Goal: Communication & Community: Answer question/provide support

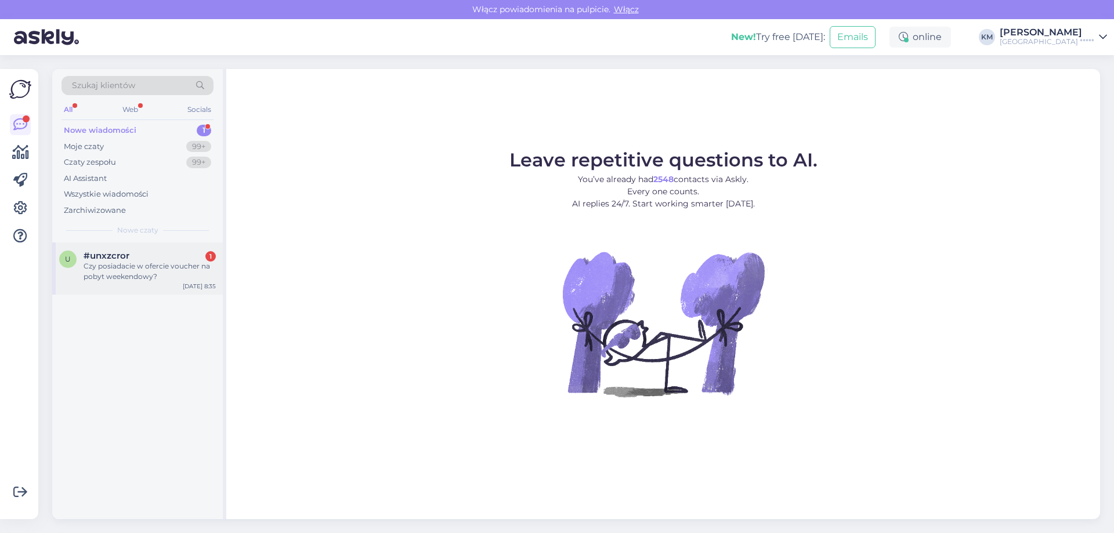
click at [121, 282] on div "u #unxzcror 1 Czy posiadacie w ofercie voucher na pobyt weekendowy? [DATE] 8:35" at bounding box center [137, 268] width 171 height 52
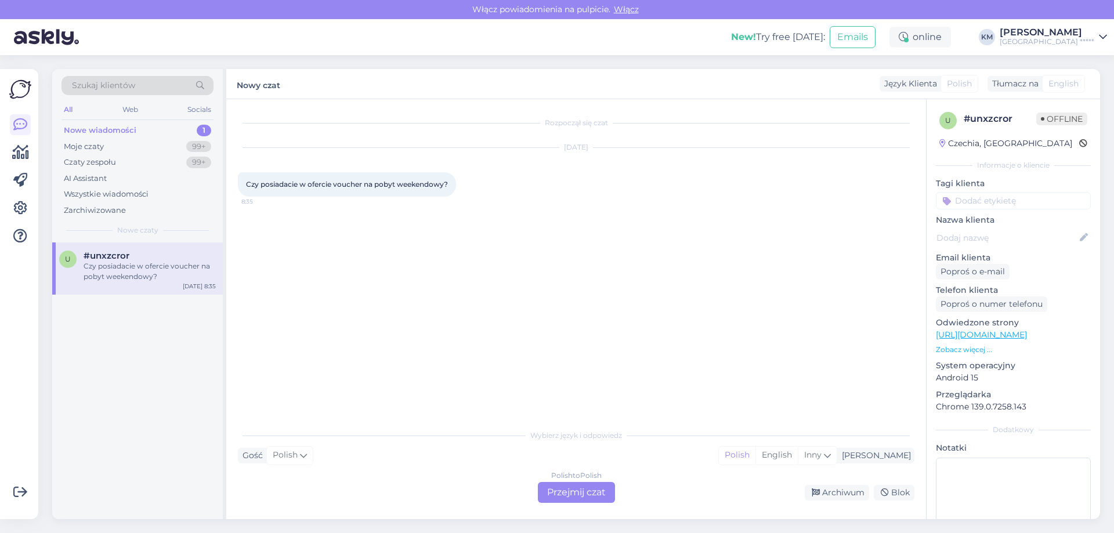
click at [573, 494] on div "Polish to Polish Przejmij czat" at bounding box center [576, 492] width 77 height 21
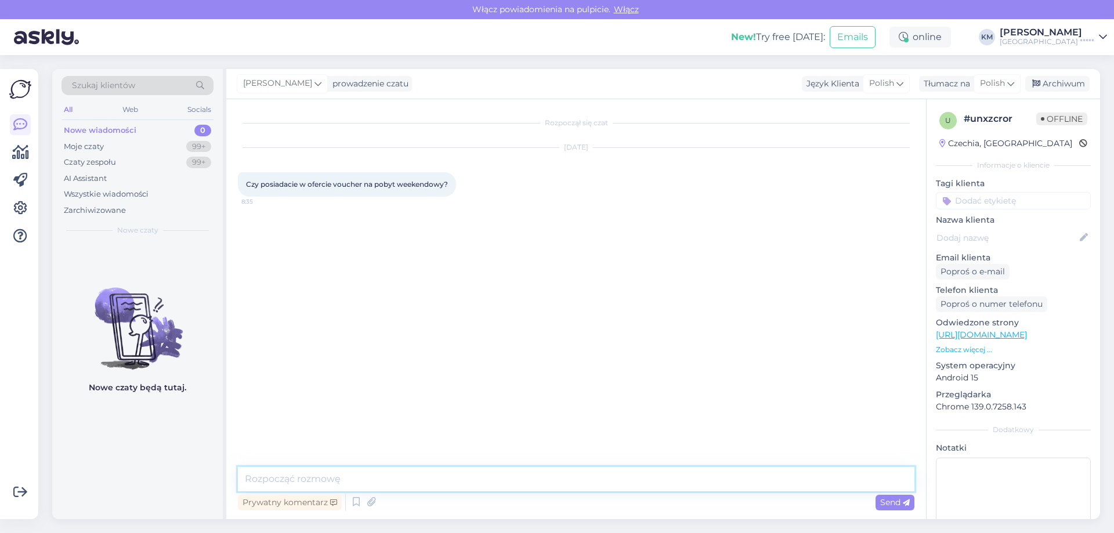
click at [378, 479] on textarea at bounding box center [576, 479] width 676 height 24
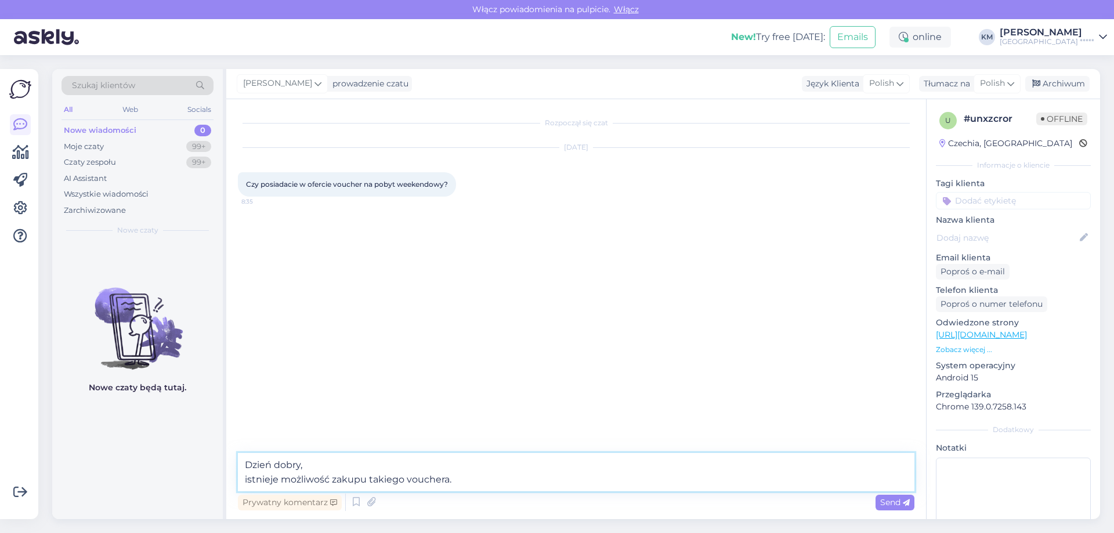
click at [484, 479] on textarea "Dzień dobry, istnieje możliwość zakupu takiego vouchera." at bounding box center [576, 472] width 676 height 38
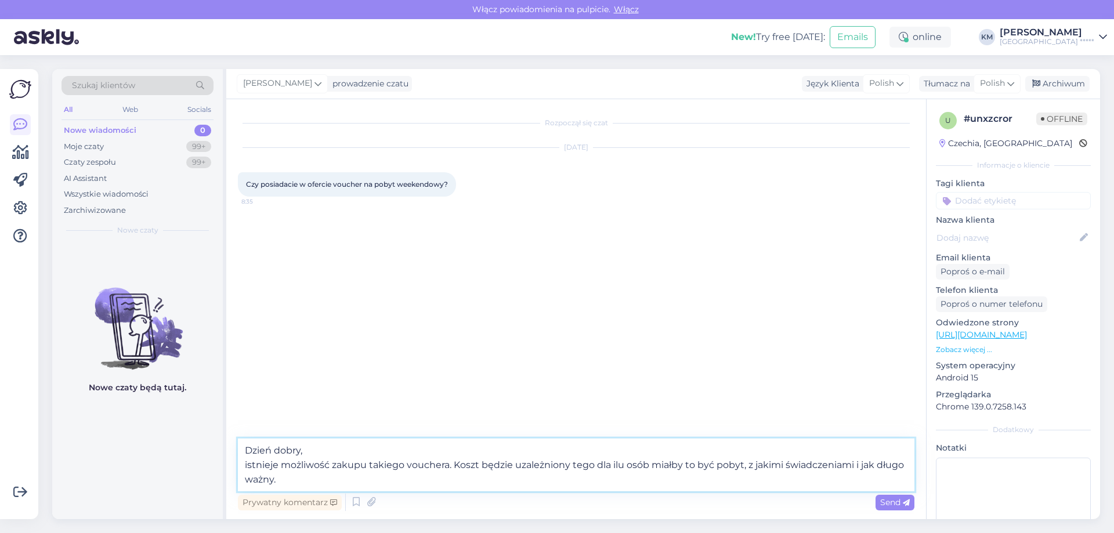
drag, startPoint x: 569, startPoint y: 466, endPoint x: 481, endPoint y: 466, distance: 88.2
click at [481, 466] on textarea "Dzień dobry, istnieje możliwość zakupu takiego vouchera. Koszt będzie uzależnio…" at bounding box center [576, 465] width 676 height 53
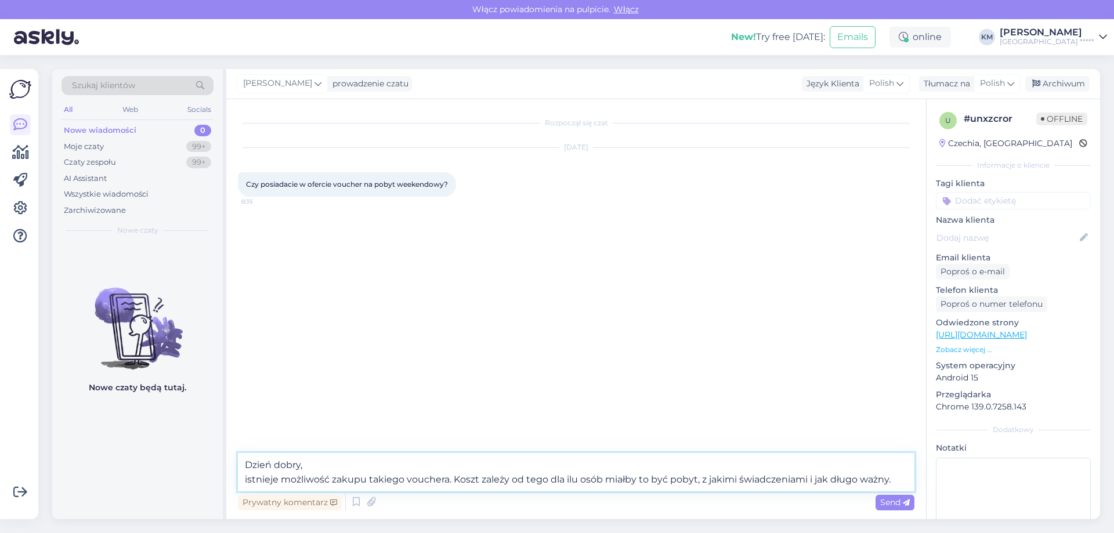
click at [898, 481] on textarea "Dzień dobry, istnieje możliwość zakupu takiego vouchera. Koszt zależy od tego d…" at bounding box center [576, 472] width 676 height 38
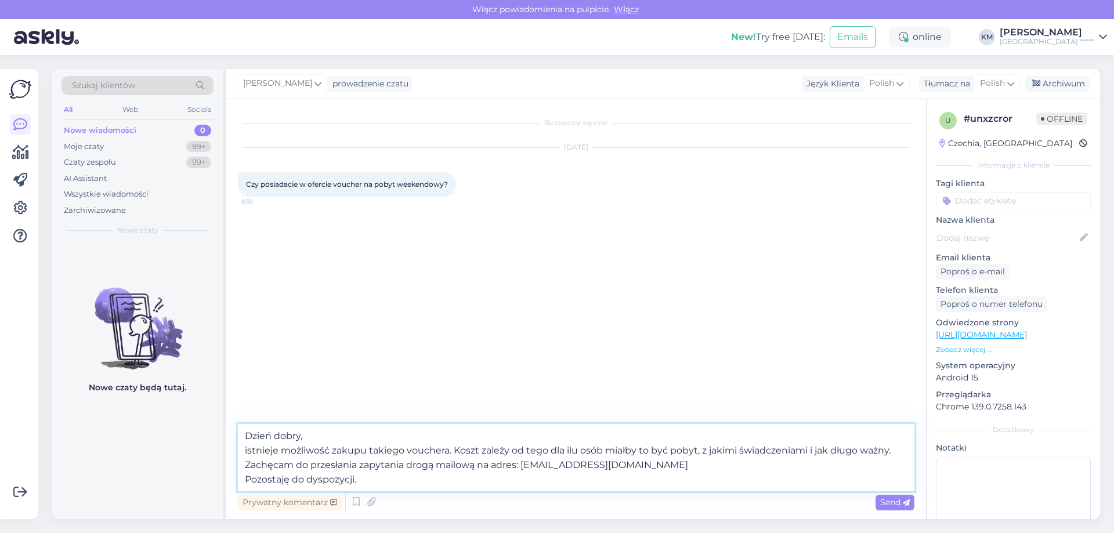
click at [409, 462] on textarea "Dzień dobry, istnieje możliwość zakupu takiego vouchera. Koszt zależy od tego d…" at bounding box center [576, 457] width 676 height 67
type textarea "Dzień dobry, istnieje możliwość zakupu takiego vouchera. Koszt zależy od tego d…"
click at [876, 508] on div "Send" at bounding box center [894, 503] width 39 height 16
